Goal: Task Accomplishment & Management: Manage account settings

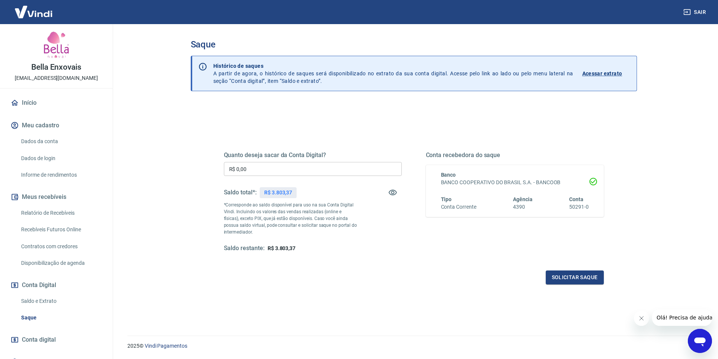
click at [315, 186] on div "Saldo total*: R$ 3.803,37" at bounding box center [313, 192] width 178 height 18
